Goal: Task Accomplishment & Management: Complete application form

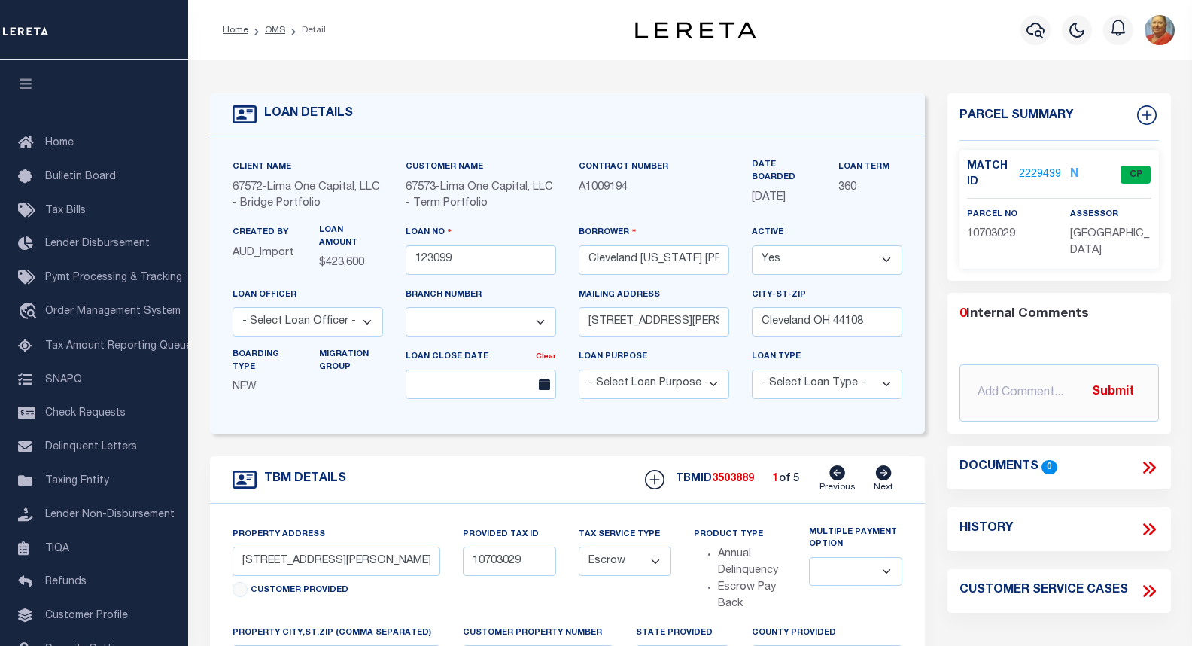
select select "26297"
select select "Escrow"
click at [1042, 29] on icon "button" at bounding box center [1036, 31] width 18 height 16
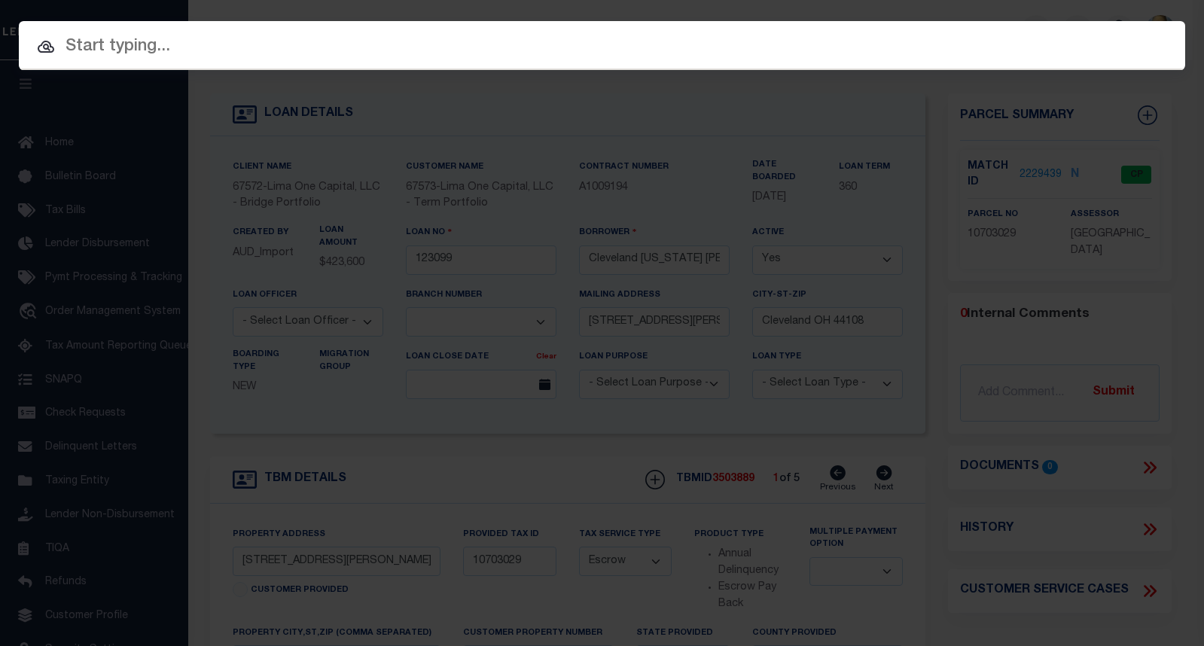
click at [193, 50] on input "text" at bounding box center [602, 47] width 1166 height 26
paste input "202252871"
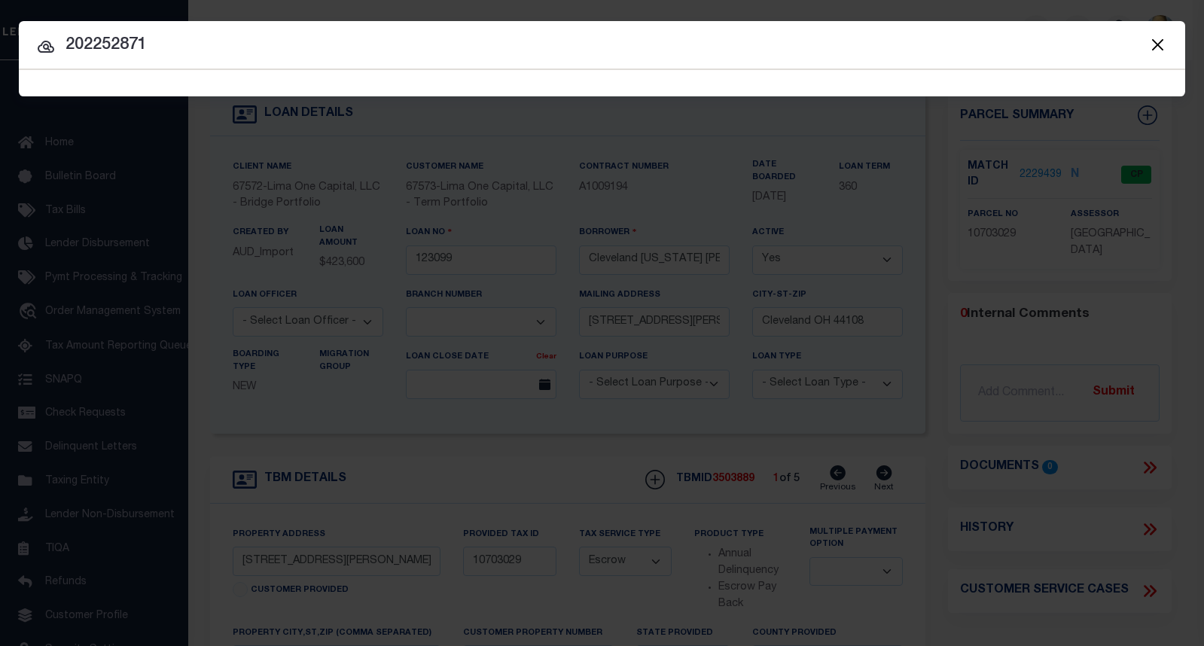
type input "202252871"
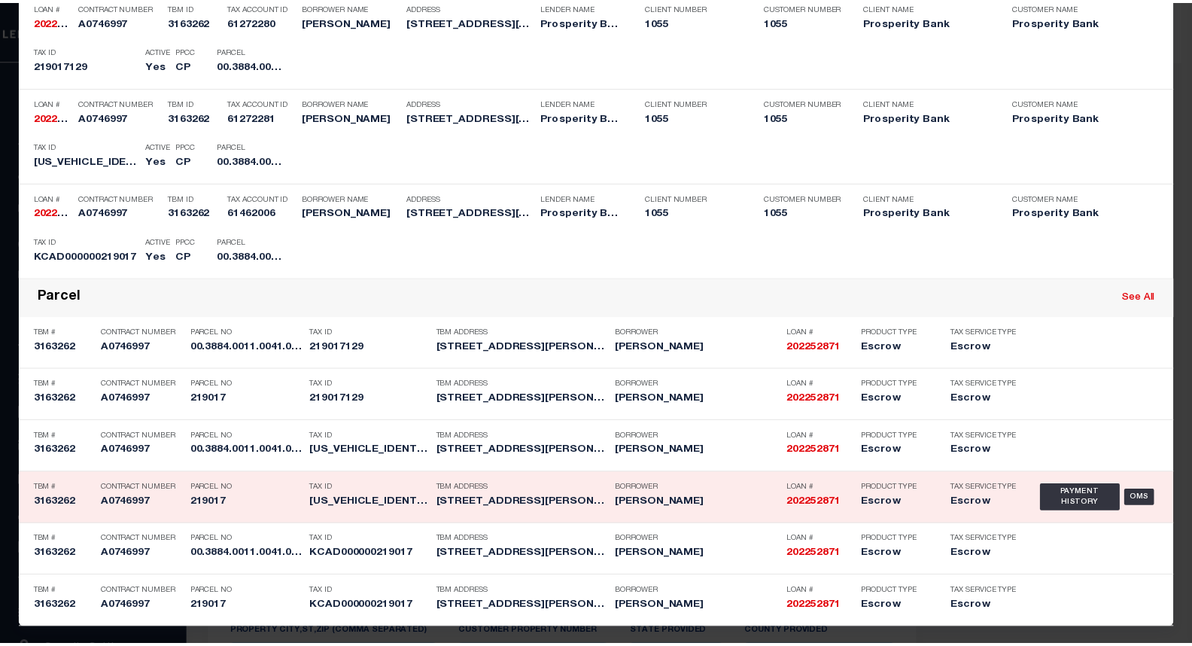
scroll to position [396, 0]
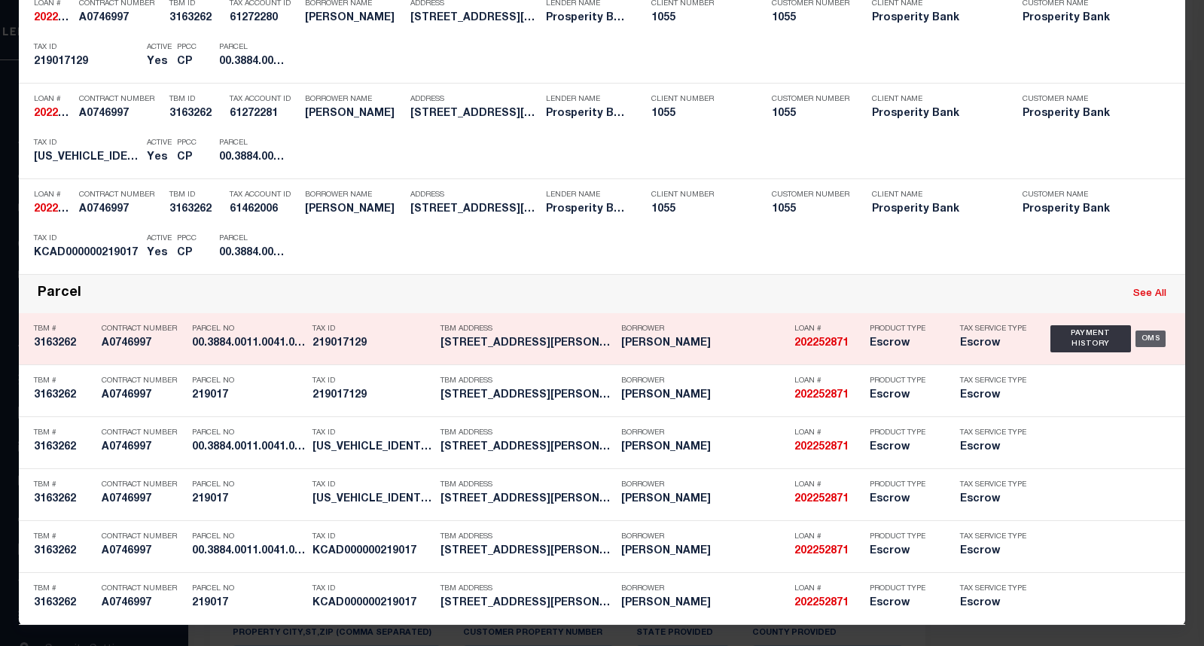
click at [1142, 342] on div "OMS" at bounding box center [1150, 338] width 31 height 17
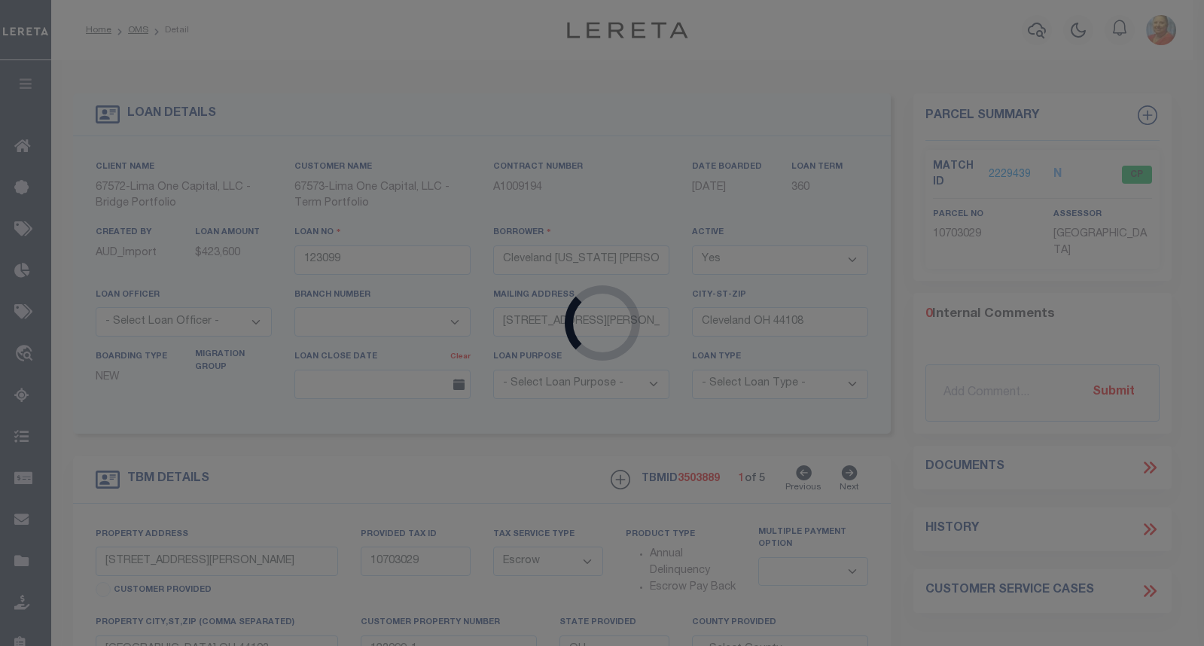
type input "202252871"
type input "[PERSON_NAME]"
select select
type input "[STREET_ADDRESS][PERSON_NAME]"
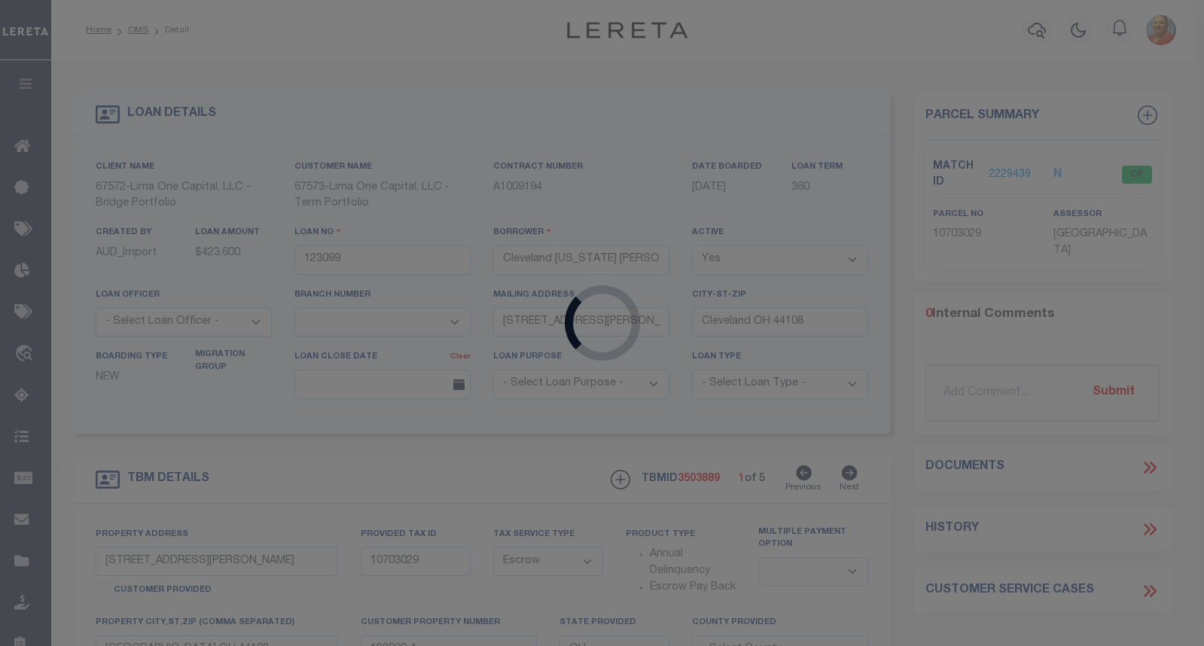
type input "[GEOGRAPHIC_DATA]"
select select "100"
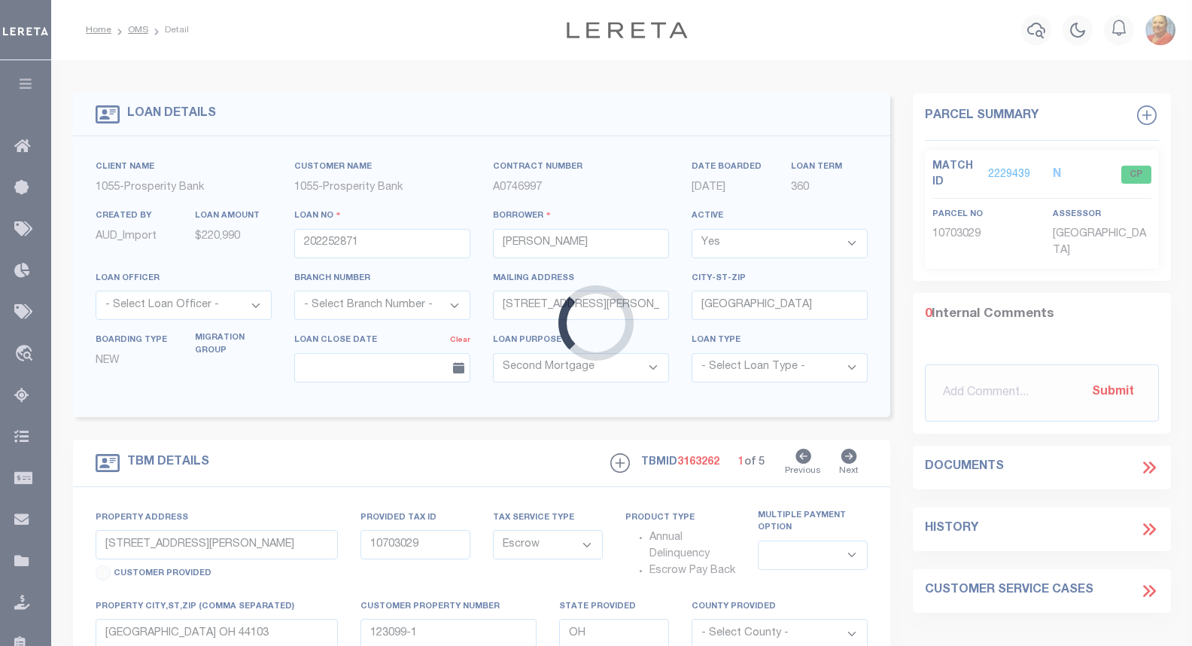
select select "10540"
select select "3826"
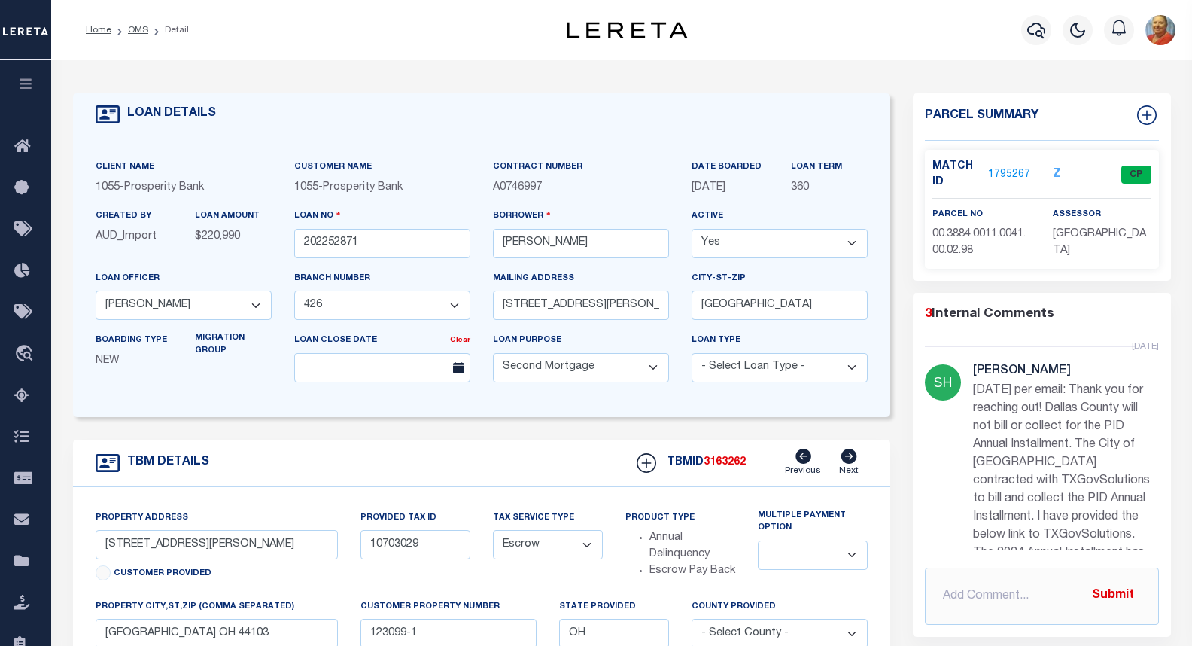
type input "[STREET_ADDRESS][PERSON_NAME]"
type input "219017"
select select
type input "[GEOGRAPHIC_DATA]"
type textarea "LOT 41 BLK K TRAILWIND PHASE 2"
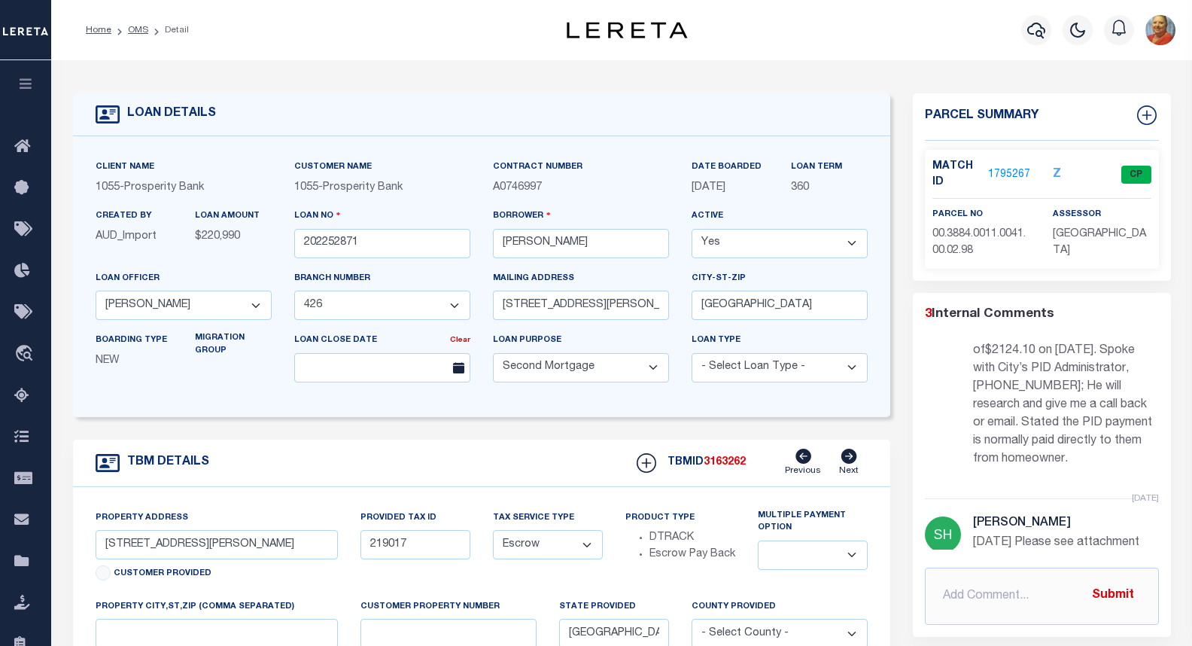
click at [1027, 169] on link "1795267" at bounding box center [1009, 175] width 42 height 16
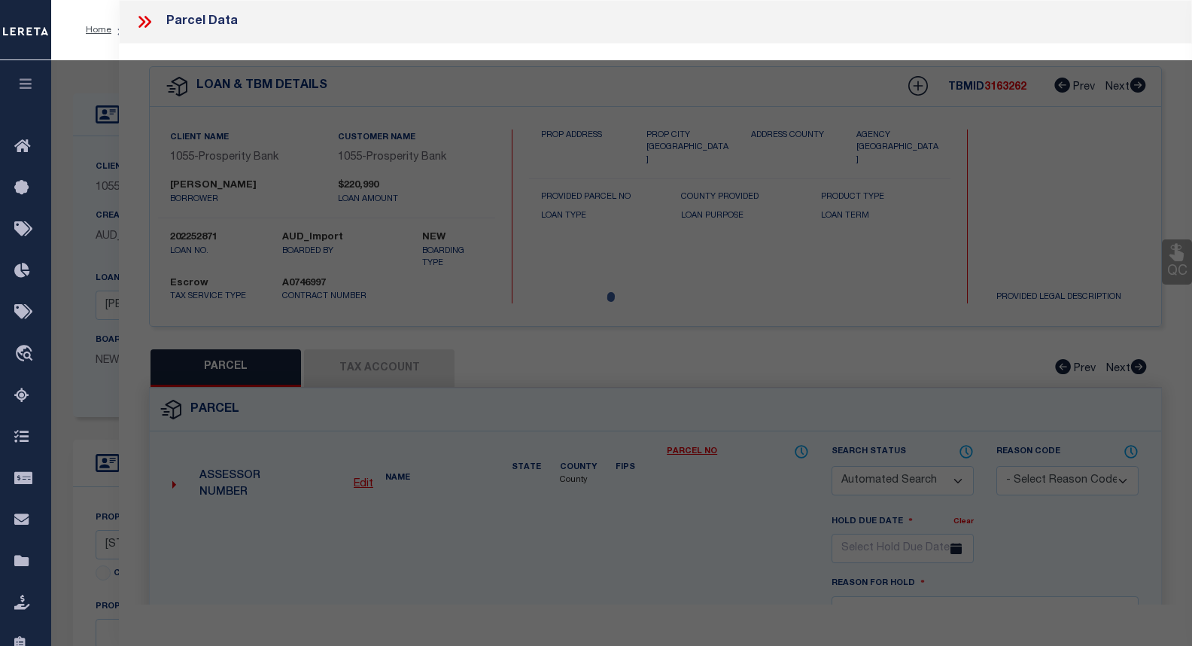
checkbox input "false"
select select "CP"
type input "[PERSON_NAME] [US_STATE] LTD"
select select
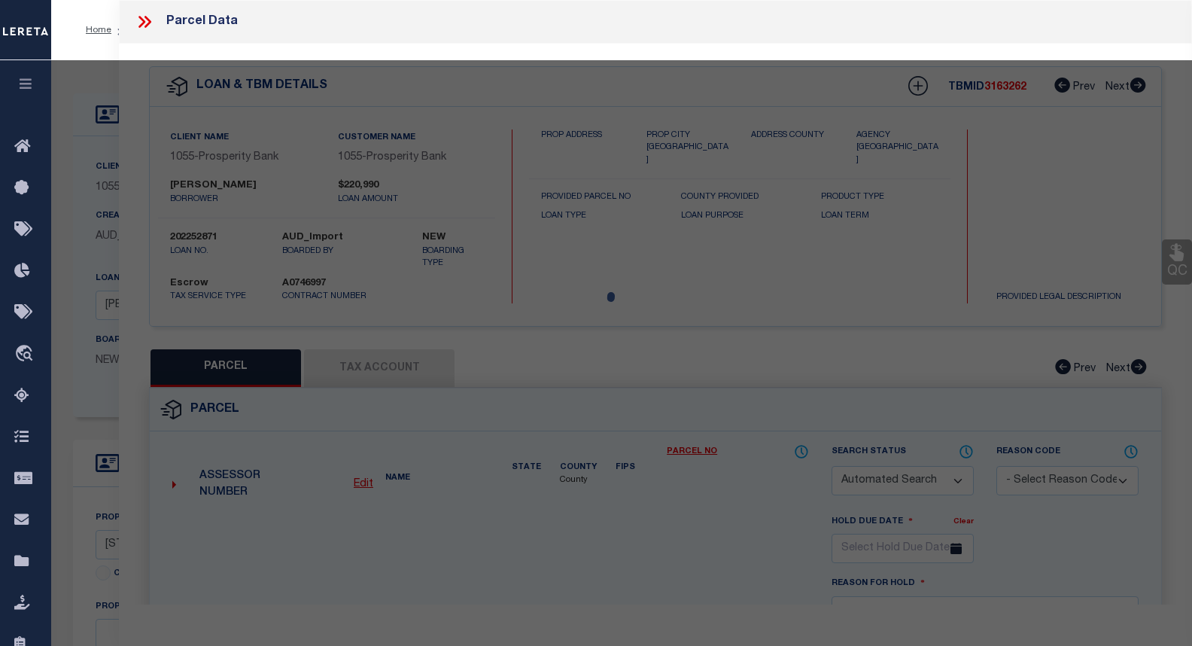
type input "[STREET_ADDRESS][PERSON_NAME]"
checkbox input "false"
type input "[GEOGRAPHIC_DATA]"
type textarea "TRAILWIND PH 2, BLOCK K, LOT 41"
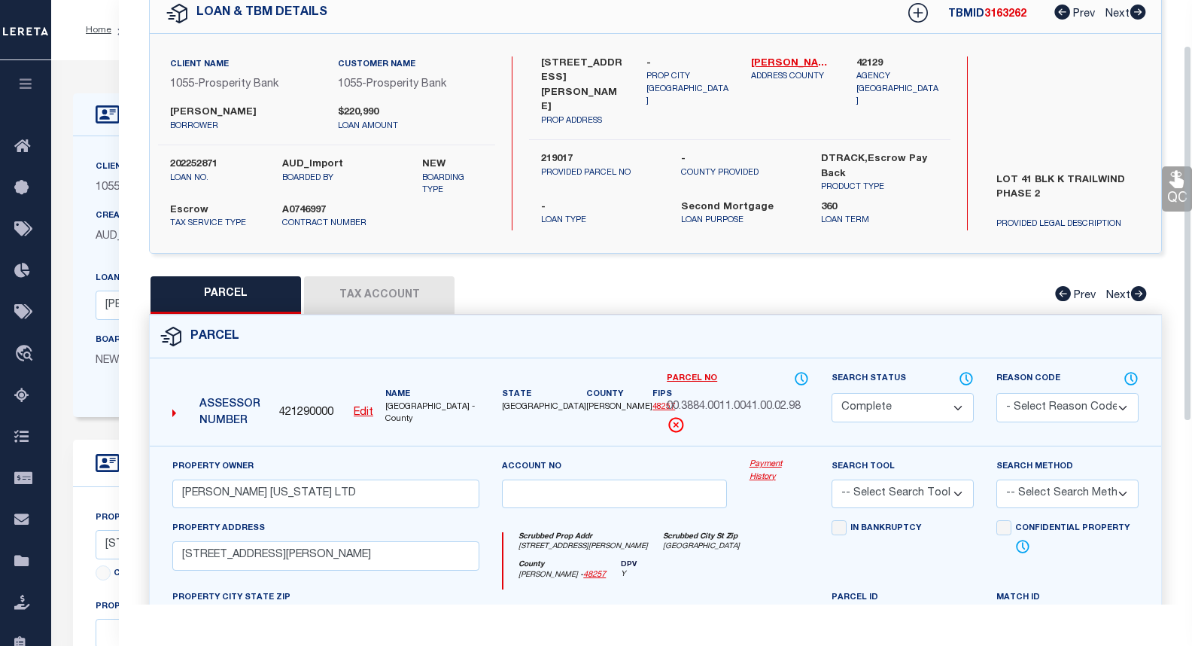
scroll to position [75, 0]
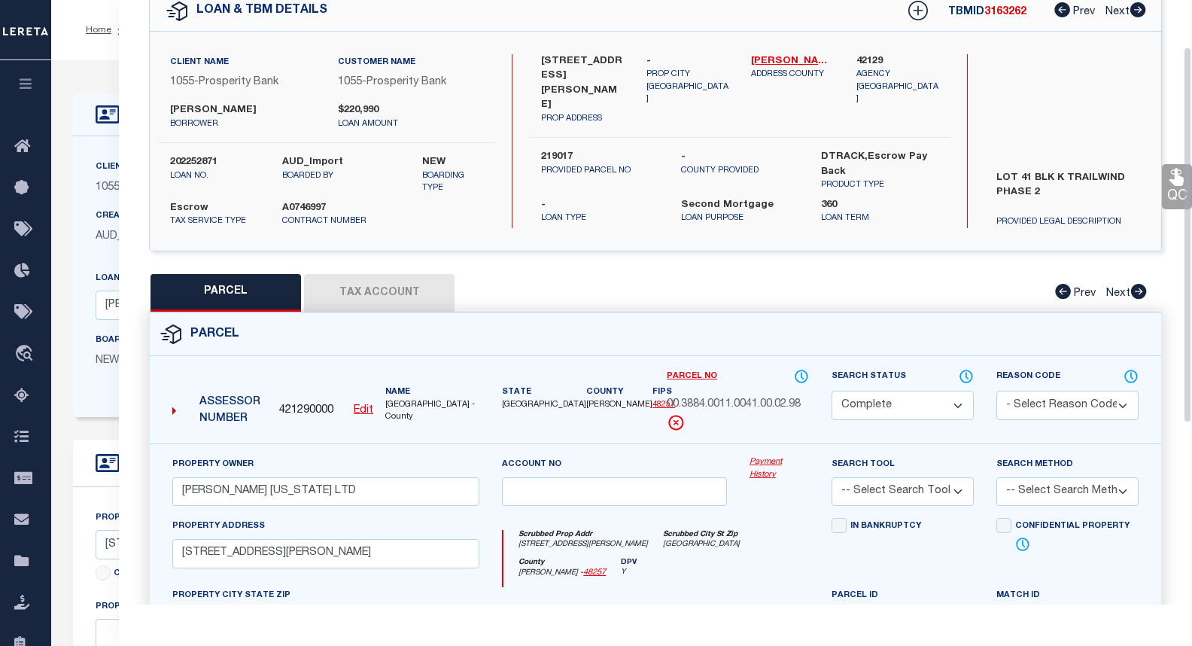
click at [355, 289] on button "Tax Account" at bounding box center [379, 293] width 151 height 38
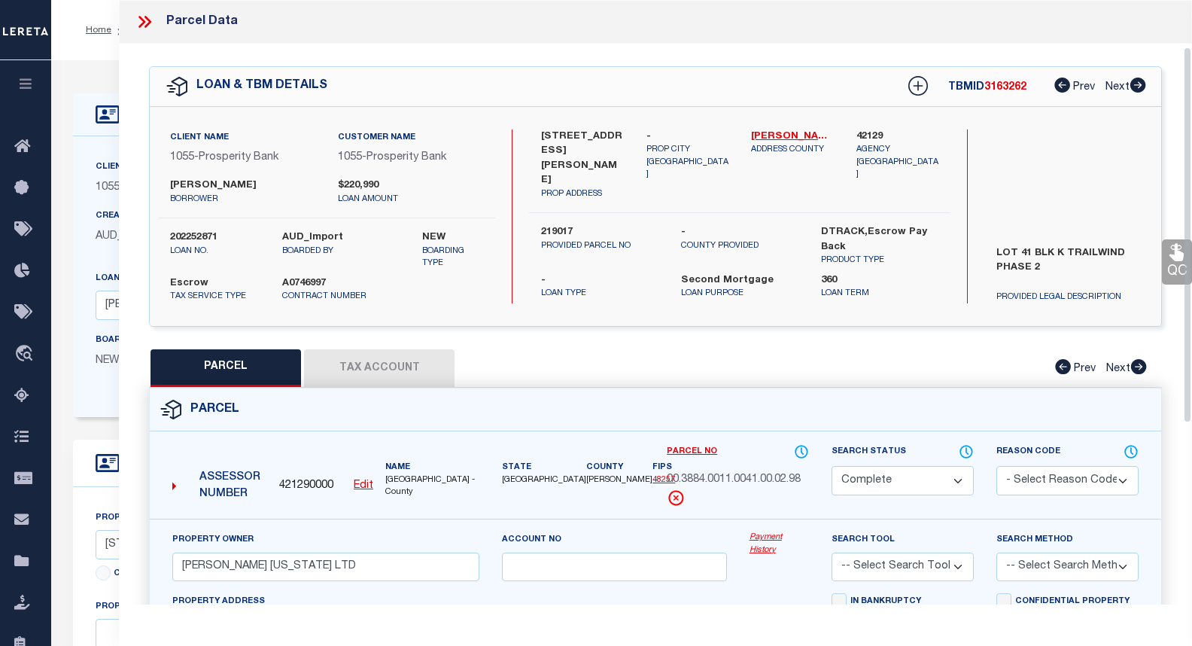
select select "100"
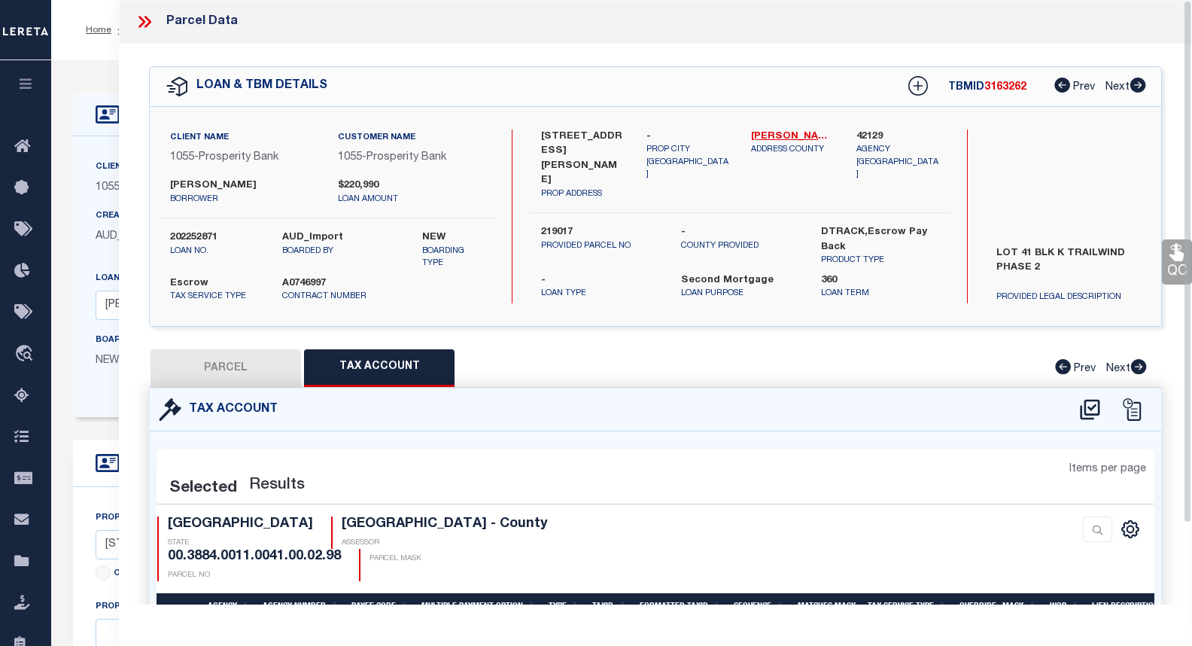
select select "100"
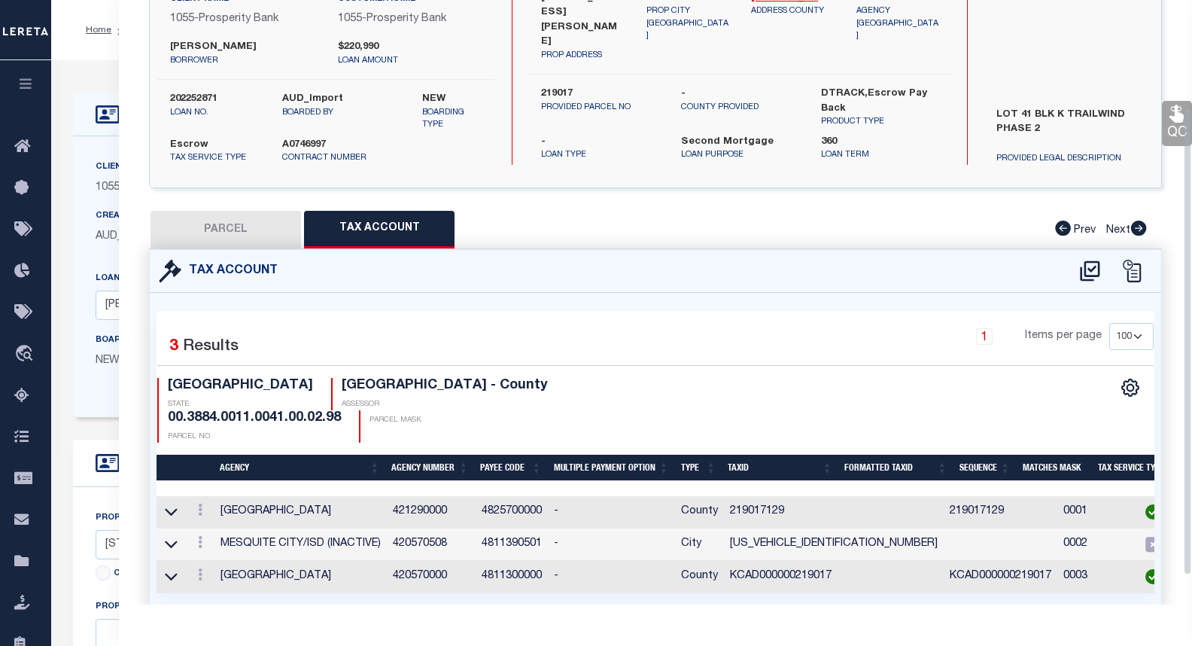
scroll to position [176, 0]
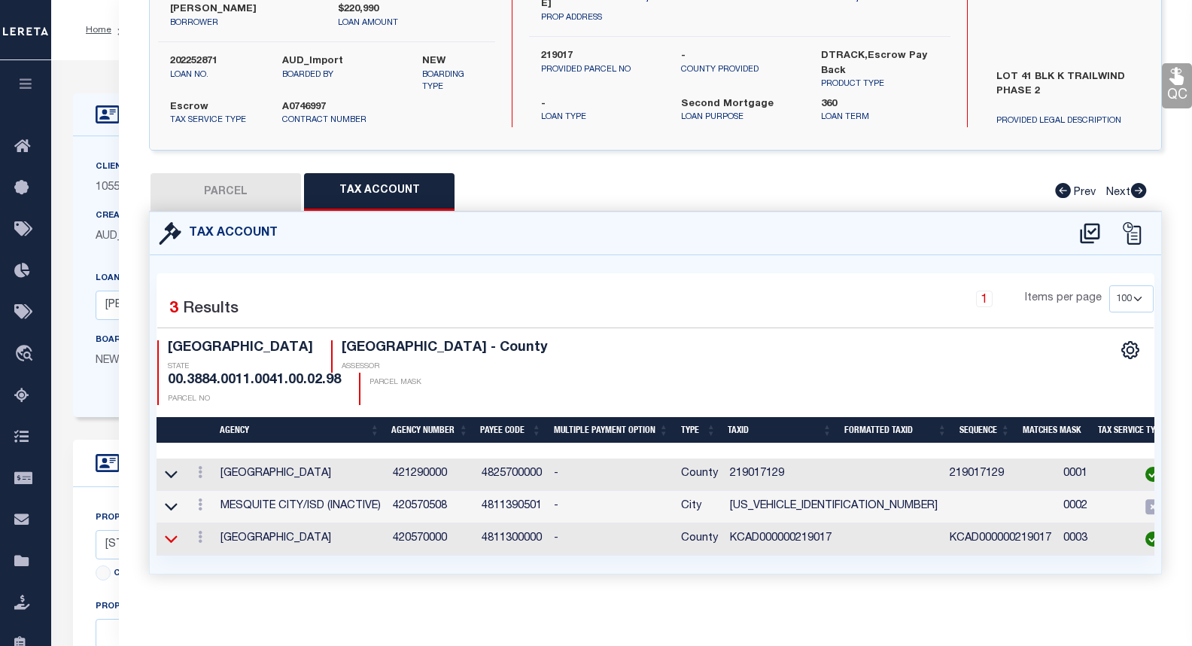
click at [166, 536] on icon at bounding box center [172, 540] width 13 height 8
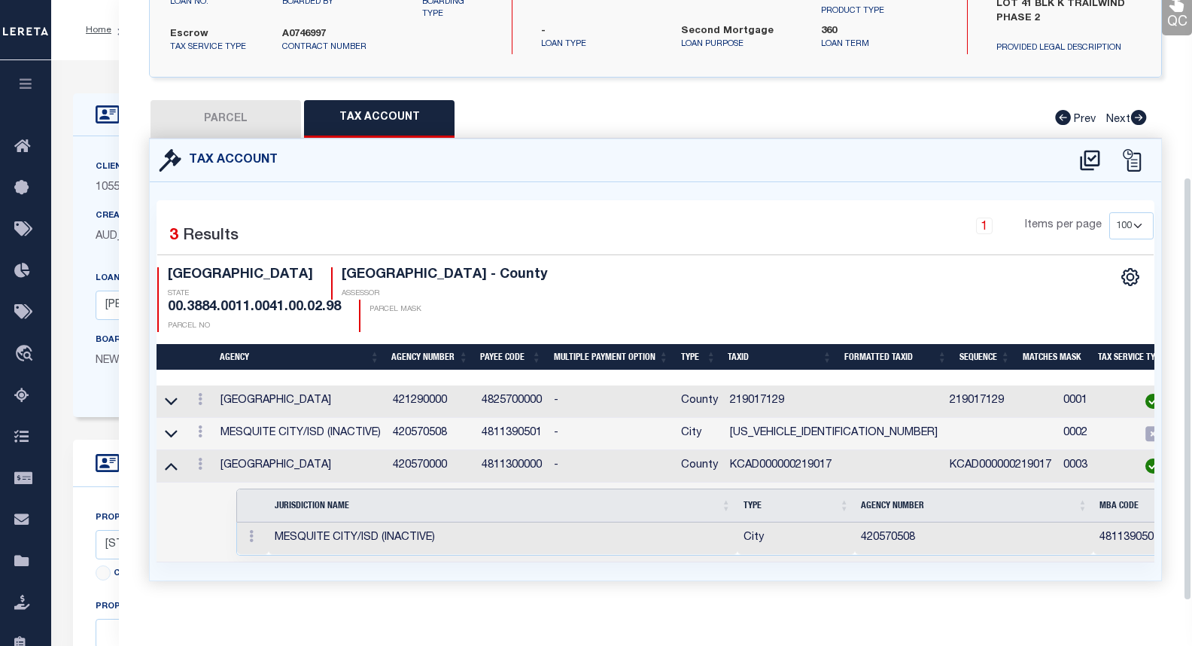
scroll to position [251, 0]
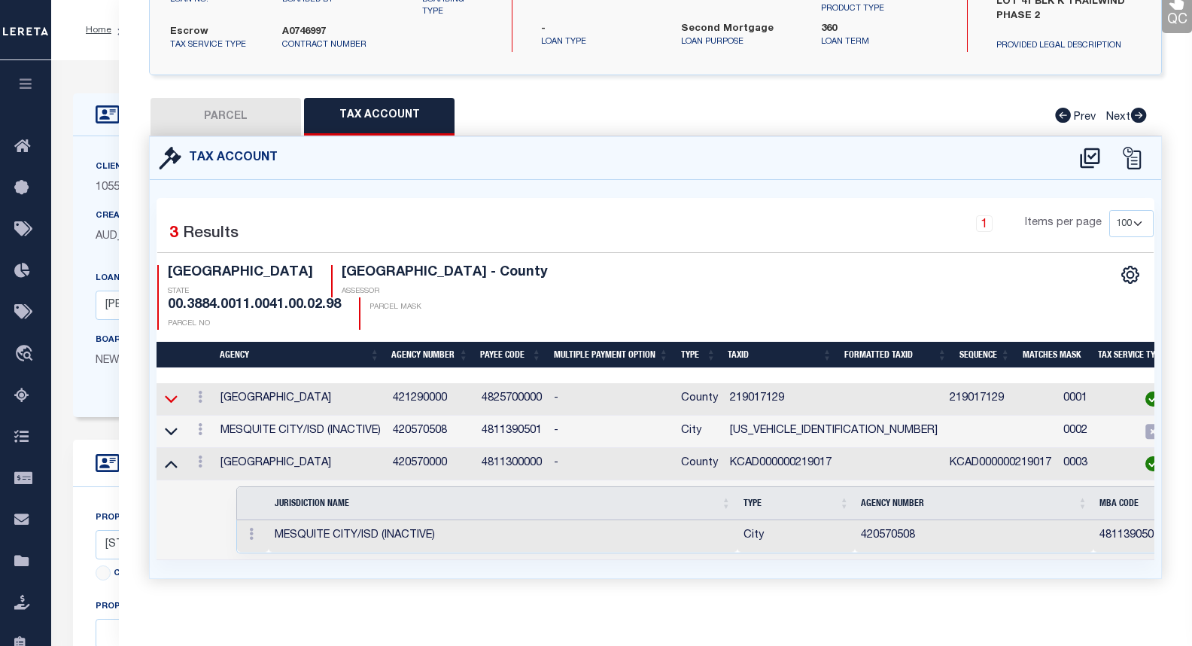
click at [175, 391] on icon at bounding box center [171, 399] width 13 height 16
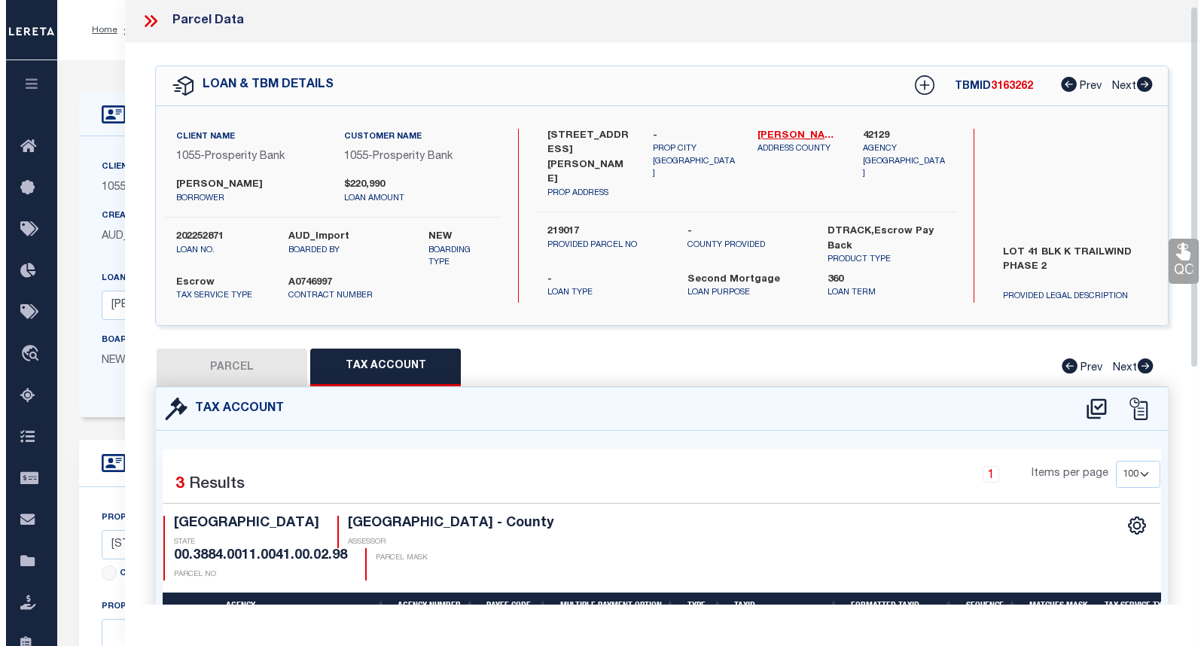
scroll to position [0, 0]
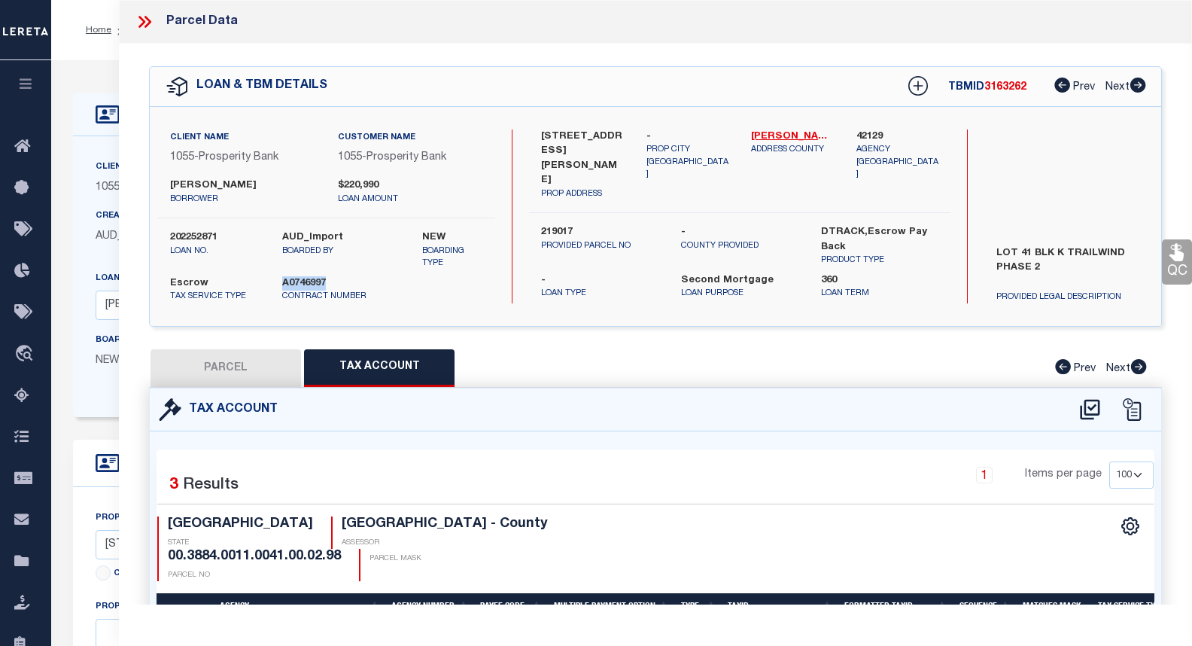
drag, startPoint x: 330, startPoint y: 278, endPoint x: 285, endPoint y: 280, distance: 45.2
click at [285, 280] on label "A0746997" at bounding box center [327, 283] width 90 height 15
copy label "A0746997"
click at [142, 23] on icon at bounding box center [142, 22] width 7 height 12
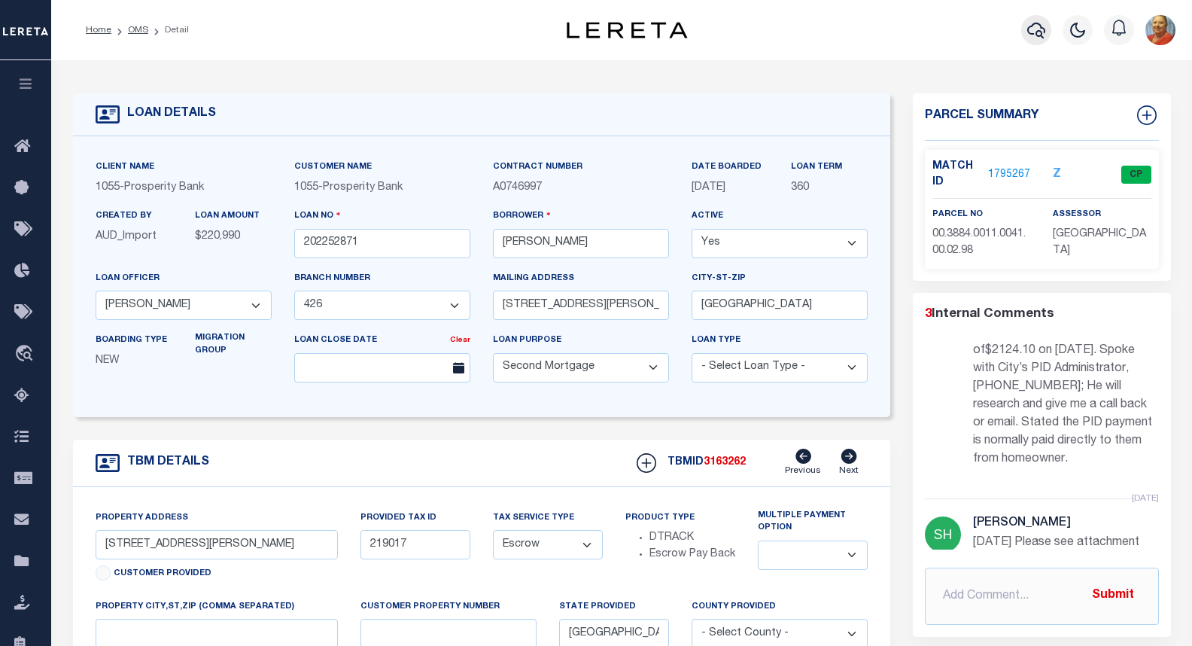
click at [1046, 31] on button "button" at bounding box center [1036, 30] width 30 height 30
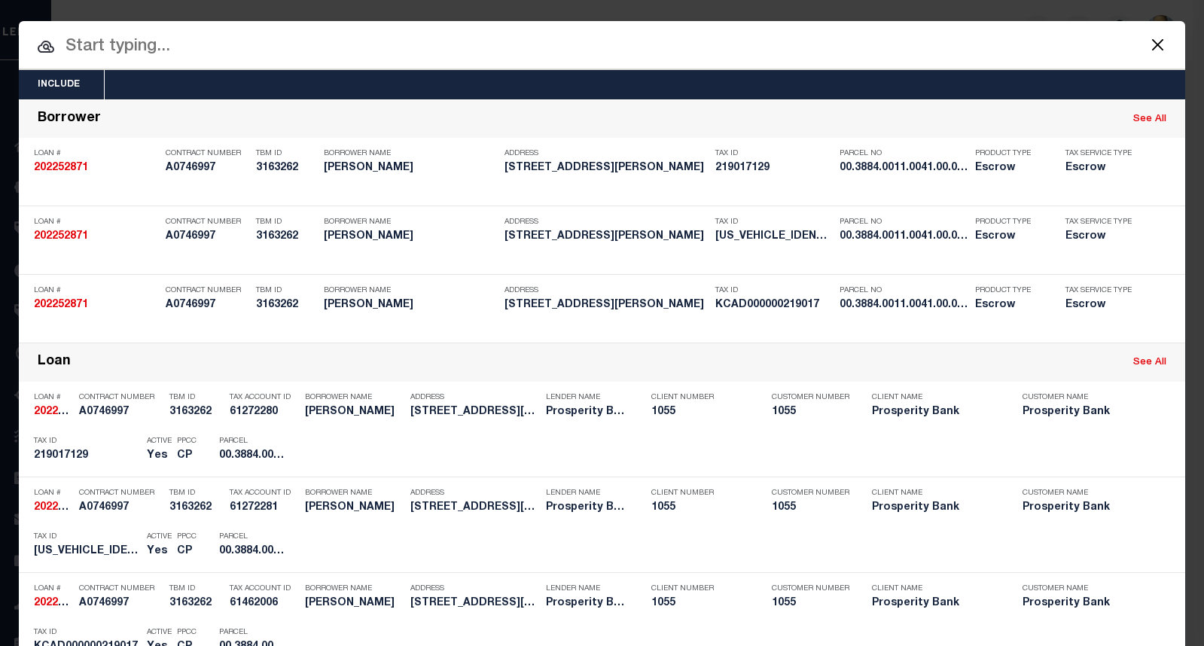
click at [116, 51] on input "text" at bounding box center [602, 47] width 1166 height 26
paste input "130360"
type input "130360"
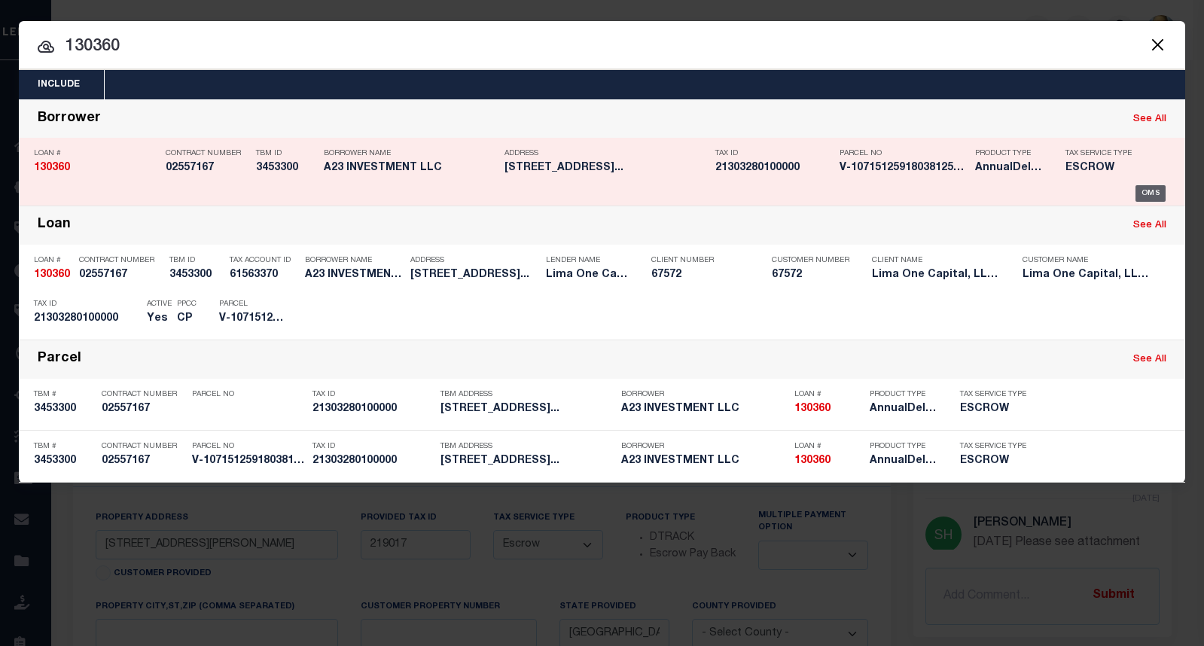
click at [1143, 187] on div "OMS" at bounding box center [1150, 193] width 31 height 17
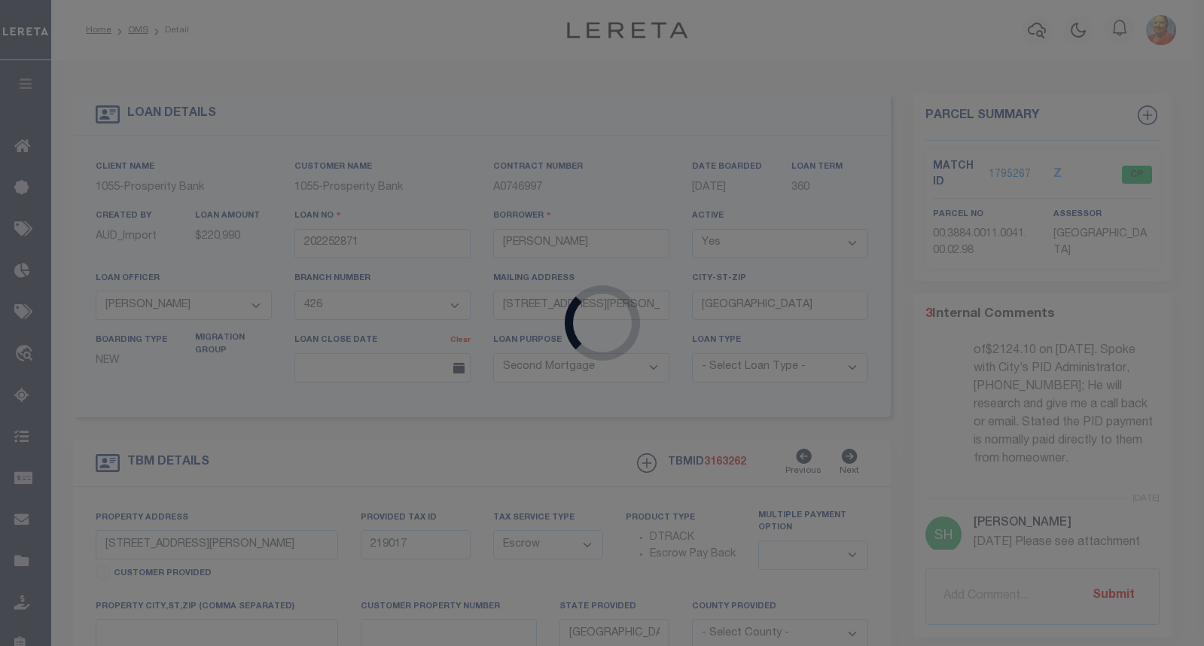
type input "130360"
type input "A23 INVESTMENT LLC"
select select
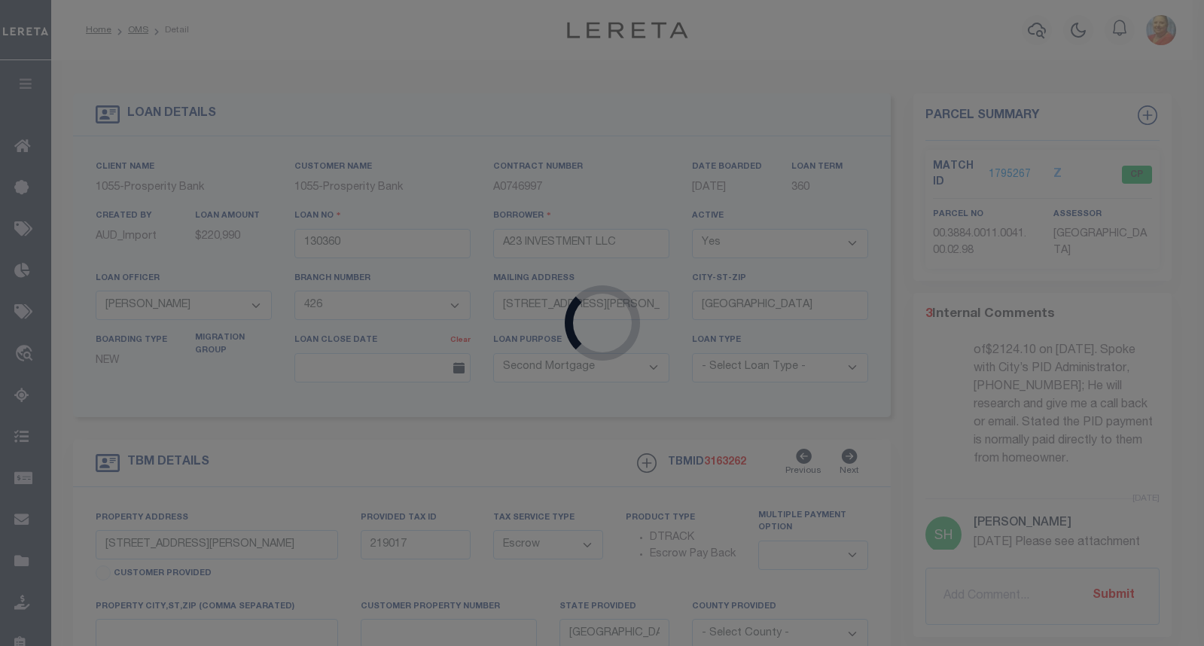
select select "20"
select select
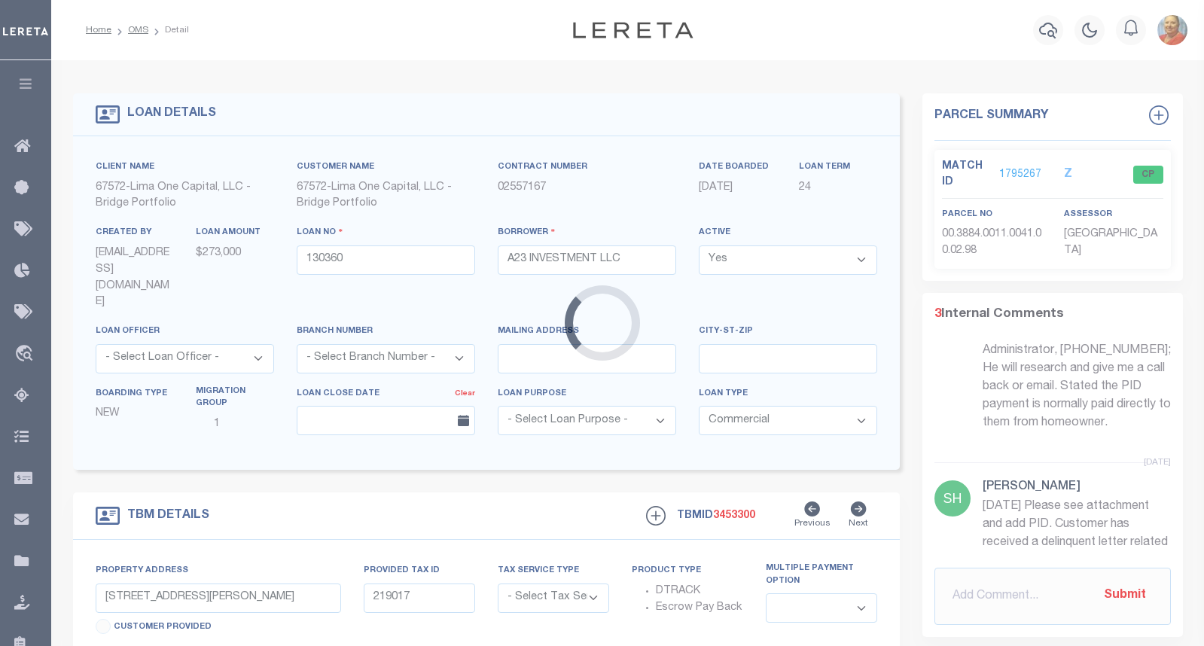
type input "[STREET_ADDRESS]"
radio input "true"
select select "Escrow"
select select
type input "[GEOGRAPHIC_DATA] IL 60649"
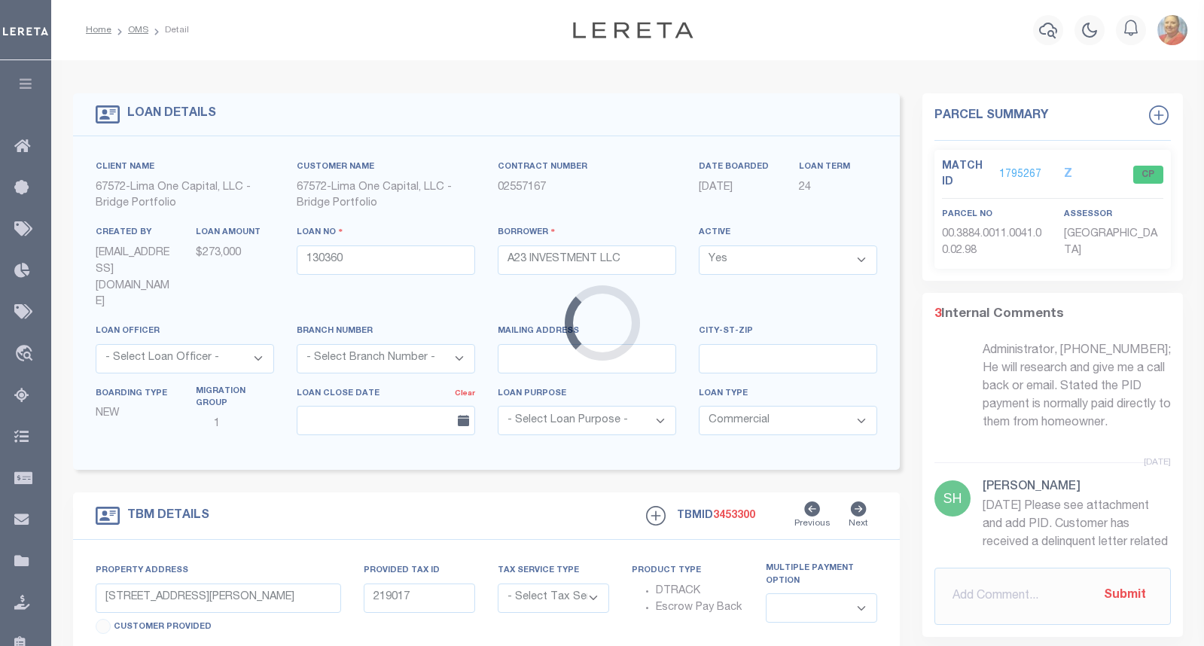
type input "130360-1"
type input "IL"
type textarea "COLLECTOR: ENTITY: PARCEL: 21"
type textarea "Compare"
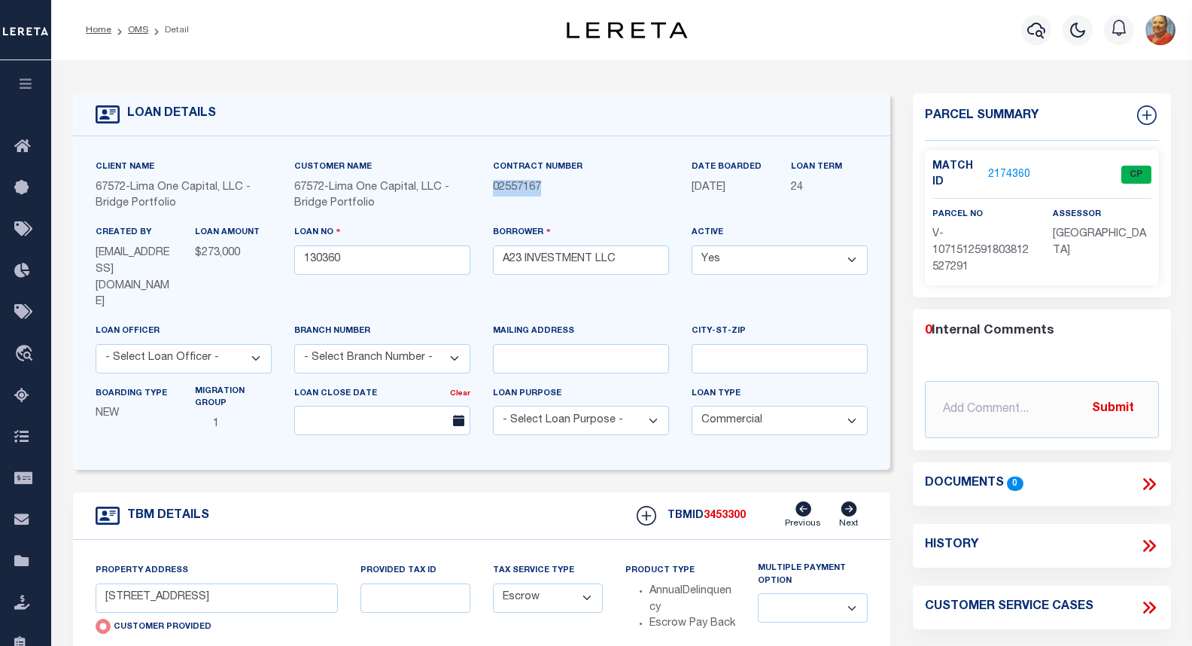
drag, startPoint x: 543, startPoint y: 189, endPoint x: 494, endPoint y: 190, distance: 49.7
click at [494, 190] on p "02557167" at bounding box center [581, 188] width 176 height 17
click at [354, 460] on form "LOAN DETAILS Client Name 67572 - Customer Name" at bounding box center [482, 536] width 818 height 887
click at [1011, 174] on link "2174360" at bounding box center [1009, 175] width 42 height 16
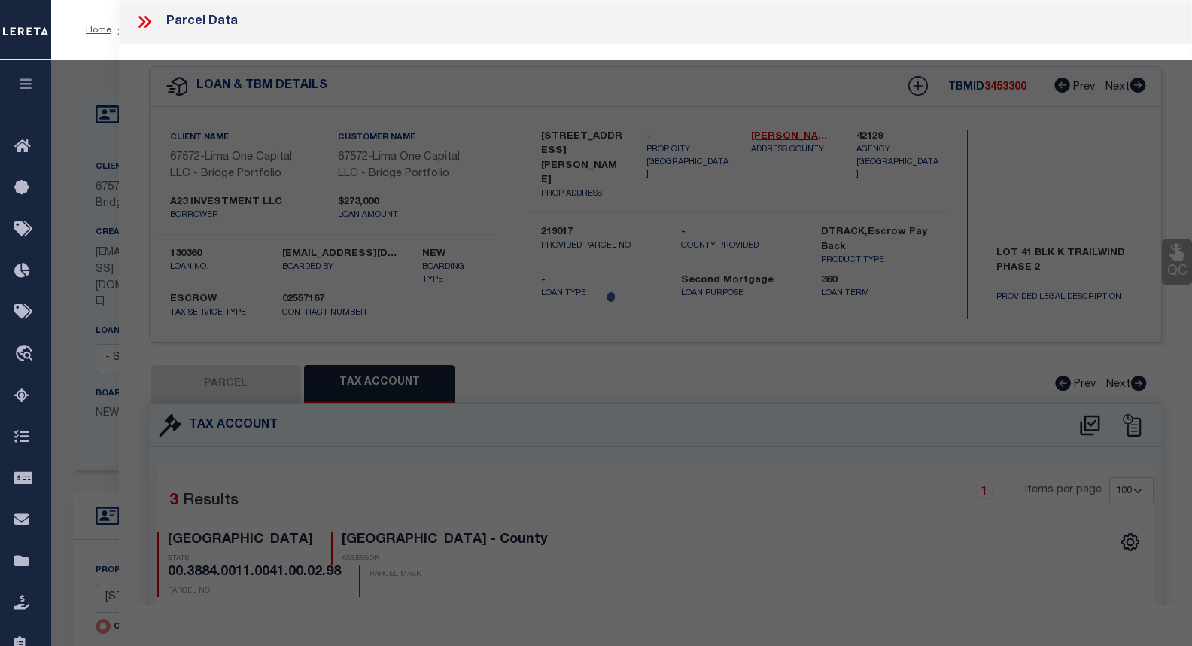
select select "AS"
checkbox input "false"
select select "CP"
select select "AGW"
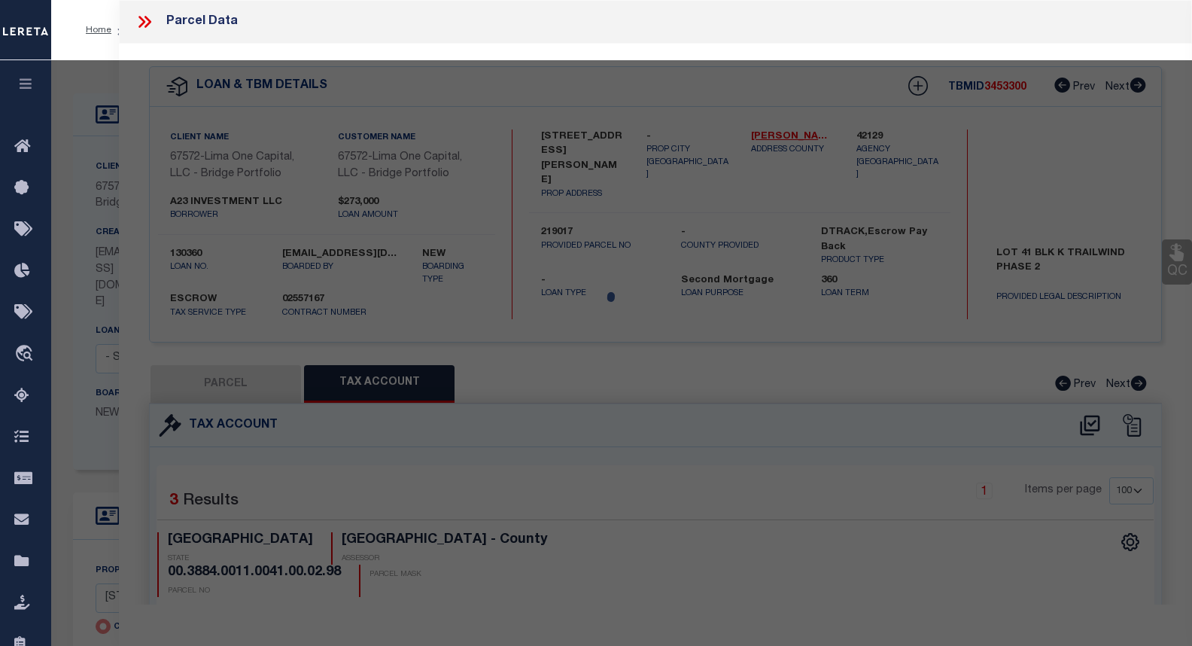
select select
type input "[STREET_ADDRESS]"
checkbox input "false"
type input "[GEOGRAPHIC_DATA] IL 60649"
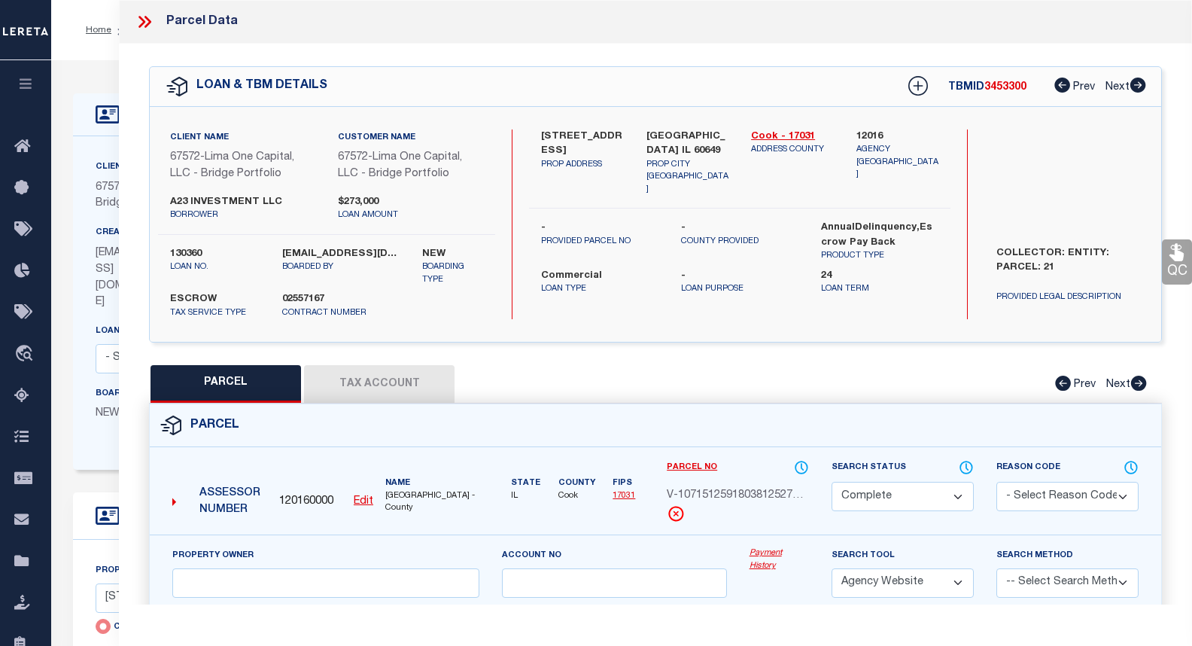
click at [774, 556] on link "Payment History" at bounding box center [779, 559] width 59 height 25
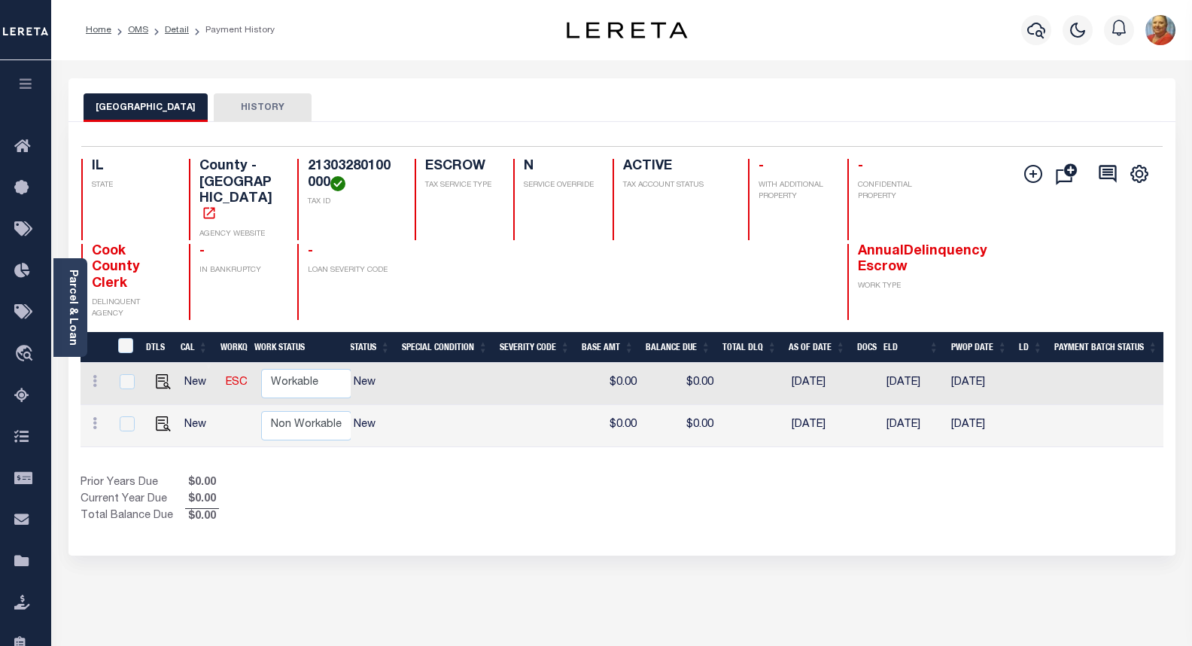
scroll to position [0, 193]
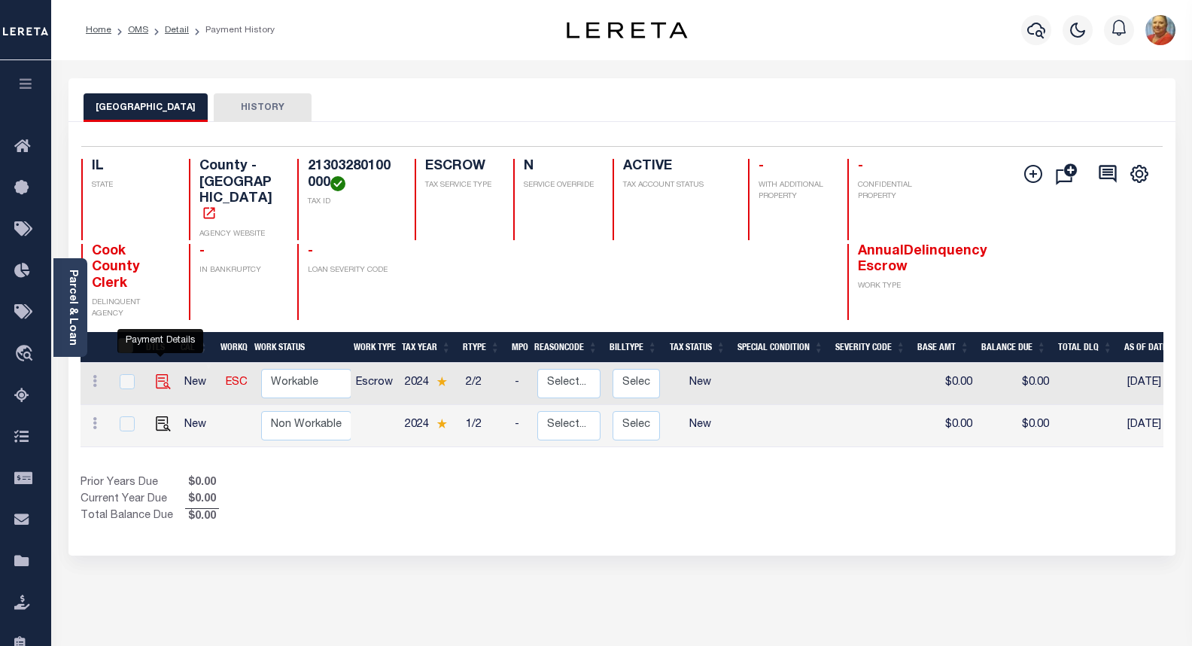
click at [156, 374] on img "" at bounding box center [163, 381] width 15 height 15
checkbox input "true"
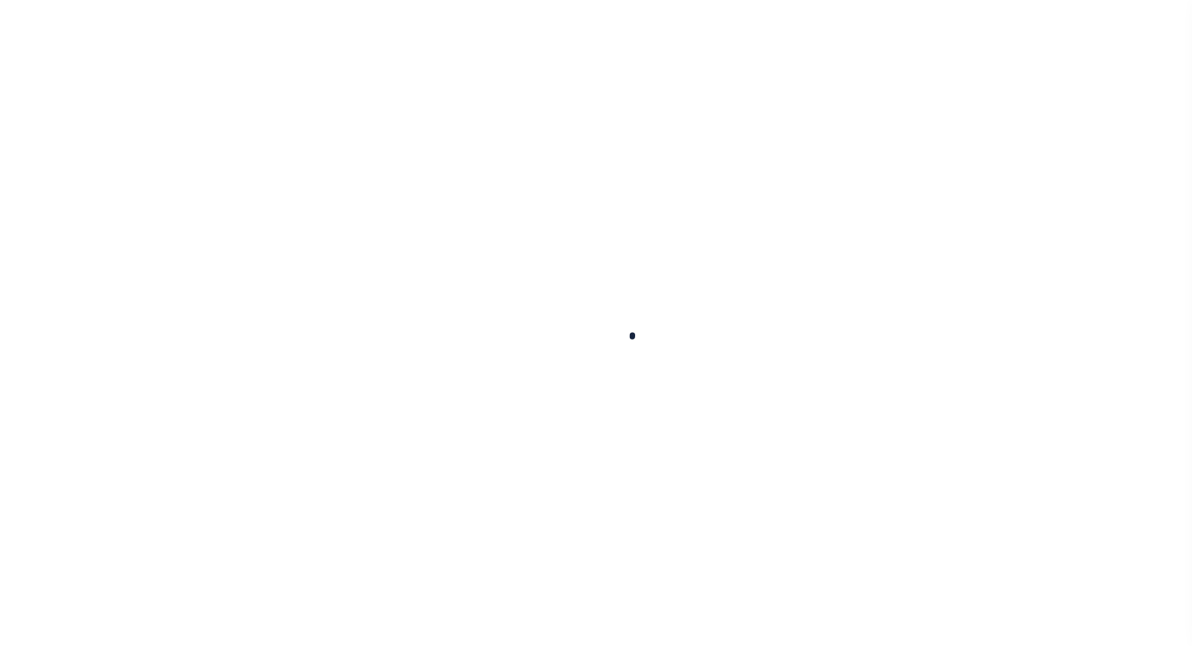
checkbox input "false"
type input "[DATE]"
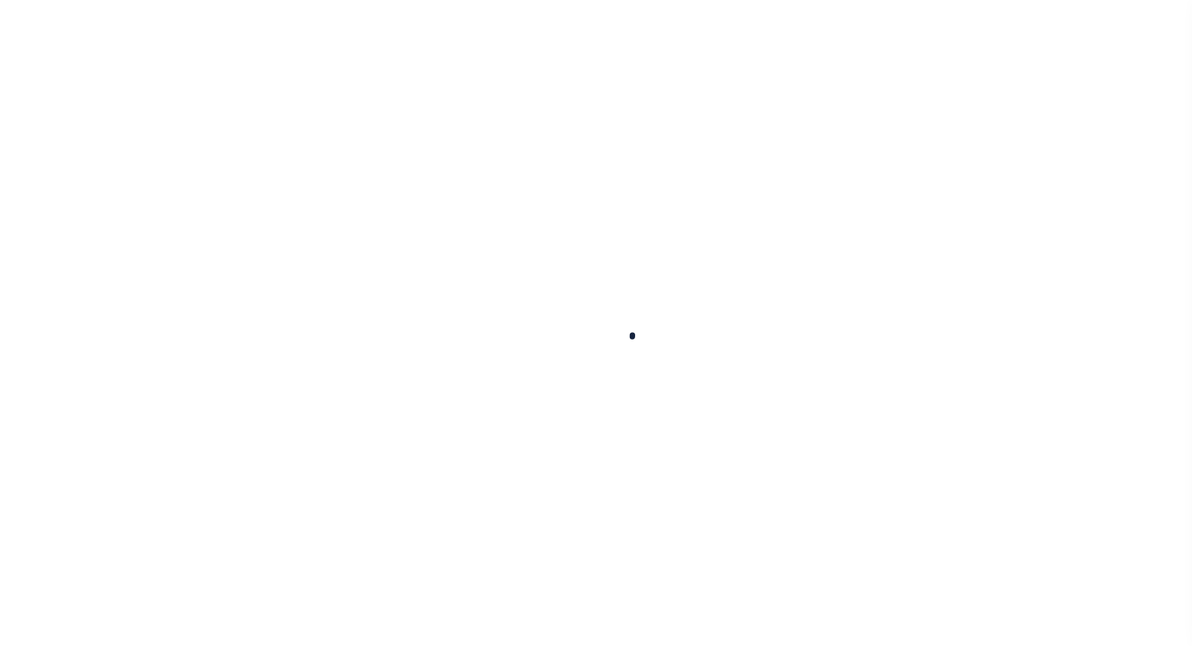
select select "NW2"
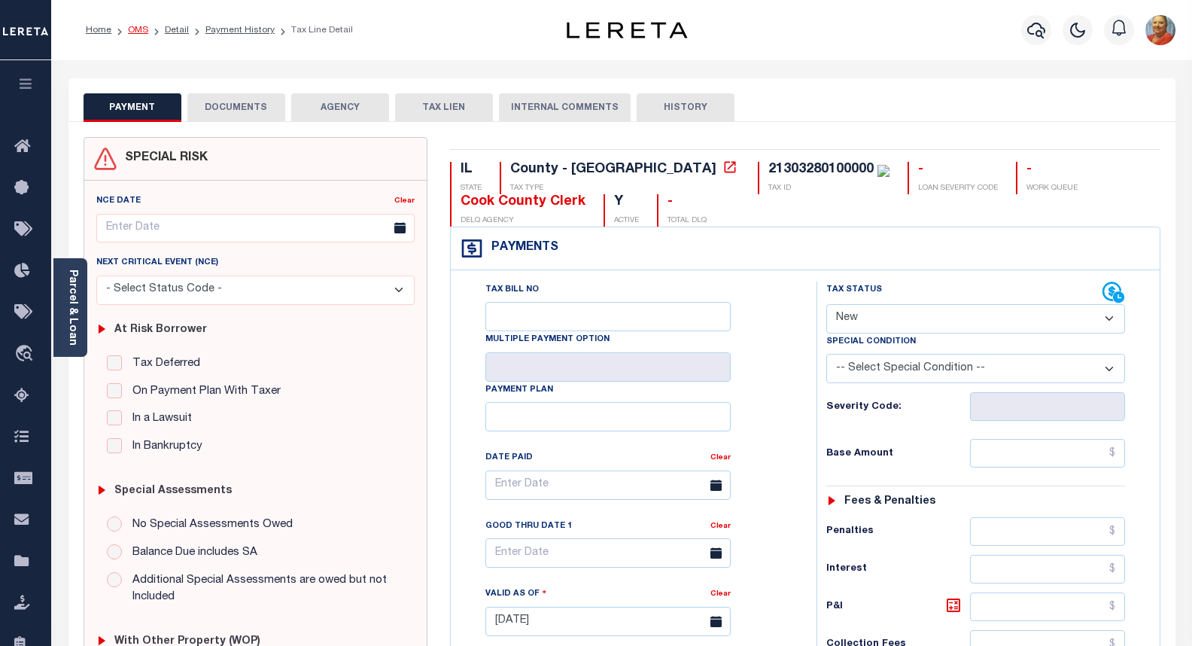
click at [136, 30] on link "OMS" at bounding box center [138, 30] width 20 height 9
